Goal: Task Accomplishment & Management: Manage account settings

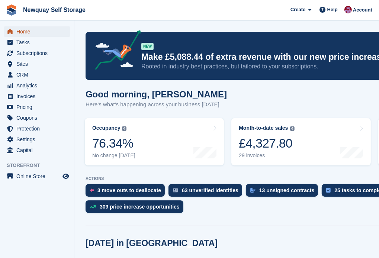
click at [27, 30] on span "Home" at bounding box center [38, 31] width 45 height 10
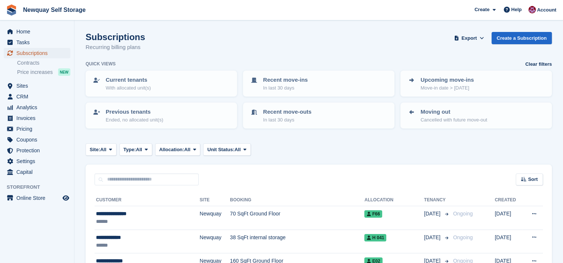
click at [42, 52] on span "Subscriptions" at bounding box center [38, 53] width 45 height 10
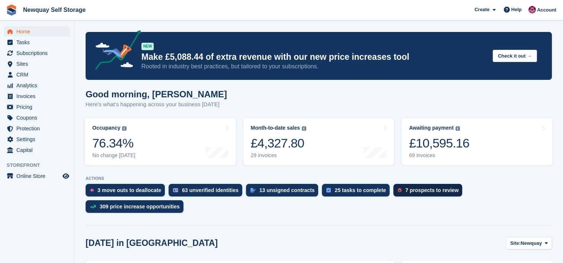
click at [435, 194] on div "7 prospects to review" at bounding box center [427, 190] width 69 height 13
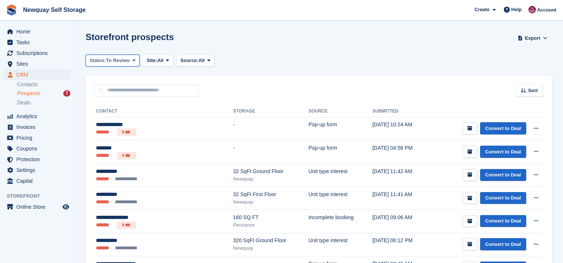
click at [126, 59] on span "To Review" at bounding box center [117, 60] width 23 height 7
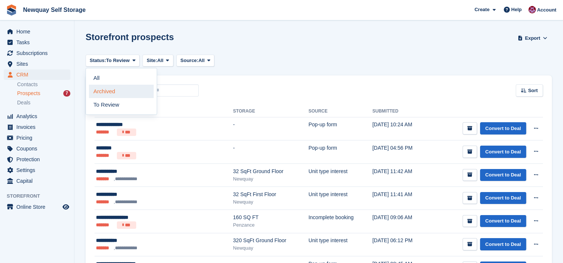
click at [125, 91] on link "Archived" at bounding box center [121, 91] width 65 height 13
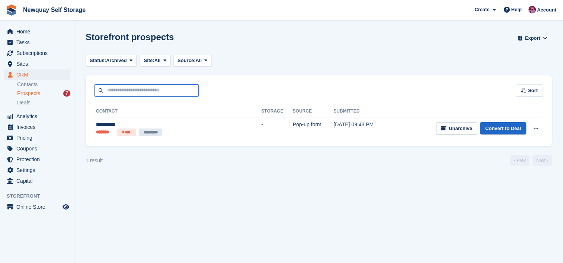
click at [125, 91] on input "text" at bounding box center [146, 90] width 104 height 12
click at [255, 54] on section "Storefront prospects Export Export Prospects Export a CSV of all Prospects whic…" at bounding box center [318, 131] width 488 height 263
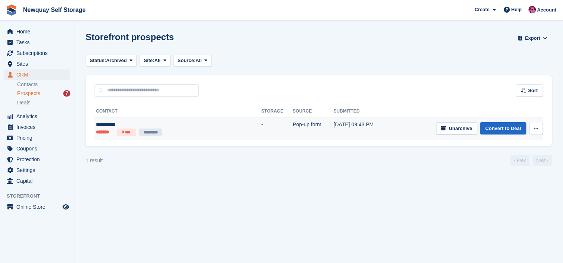
click at [196, 125] on div "**********" at bounding box center [154, 125] width 116 height 8
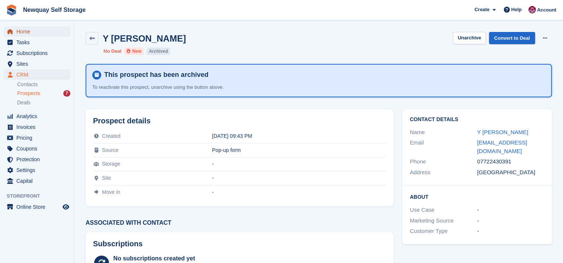
click at [22, 32] on span "Home" at bounding box center [38, 31] width 45 height 10
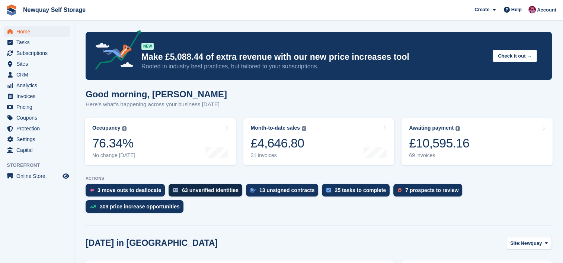
click at [206, 191] on div "63 unverified identities" at bounding box center [210, 190] width 57 height 6
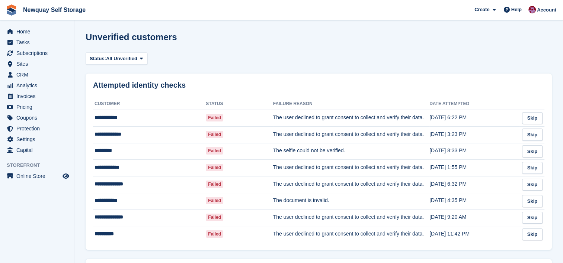
click at [356, 137] on td "The user declined to grant consent to collect and verify their data." at bounding box center [351, 134] width 156 height 17
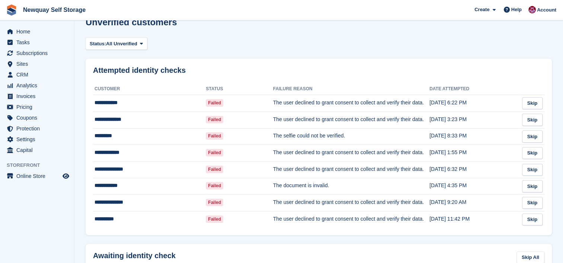
scroll to position [17, 0]
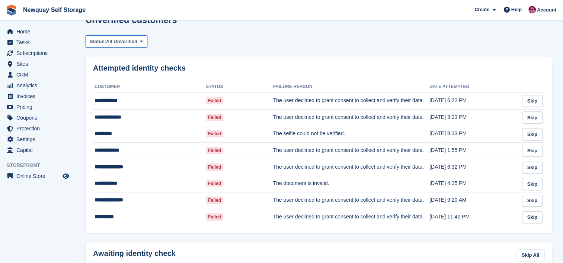
click at [138, 41] on span at bounding box center [141, 41] width 6 height 6
click at [128, 72] on link "Failed" at bounding box center [121, 72] width 65 height 13
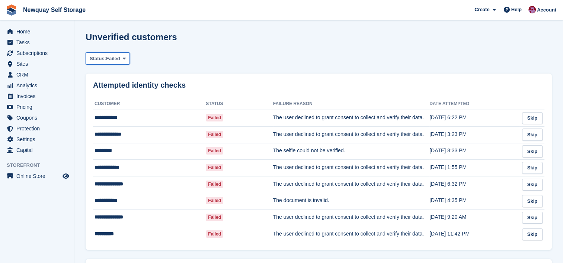
click at [123, 58] on icon at bounding box center [124, 58] width 3 height 5
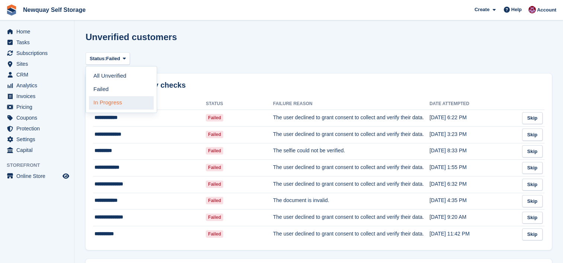
click at [122, 100] on link "In Progress" at bounding box center [121, 102] width 65 height 13
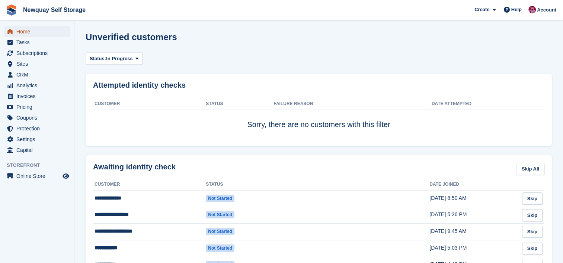
click at [27, 30] on span "Home" at bounding box center [38, 31] width 45 height 10
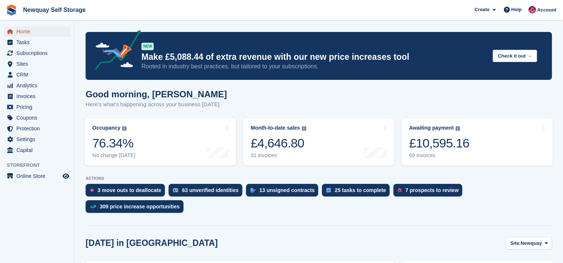
click at [24, 33] on span "Home" at bounding box center [38, 31] width 45 height 10
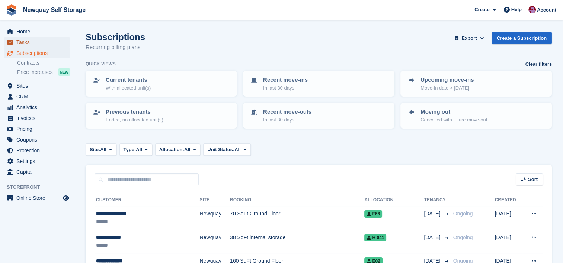
click at [28, 39] on span "Tasks" at bounding box center [38, 42] width 45 height 10
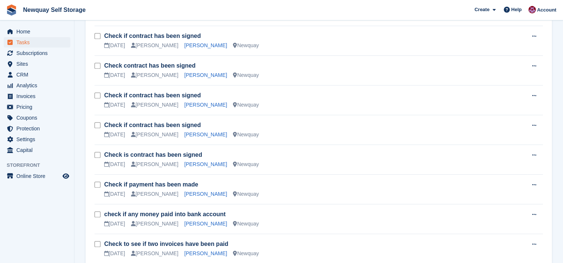
scroll to position [626, 0]
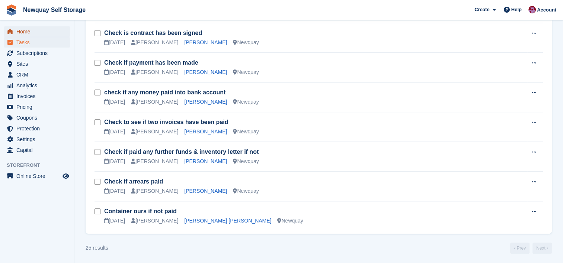
click at [28, 30] on span "Home" at bounding box center [38, 31] width 45 height 10
